Goal: Task Accomplishment & Management: Complete application form

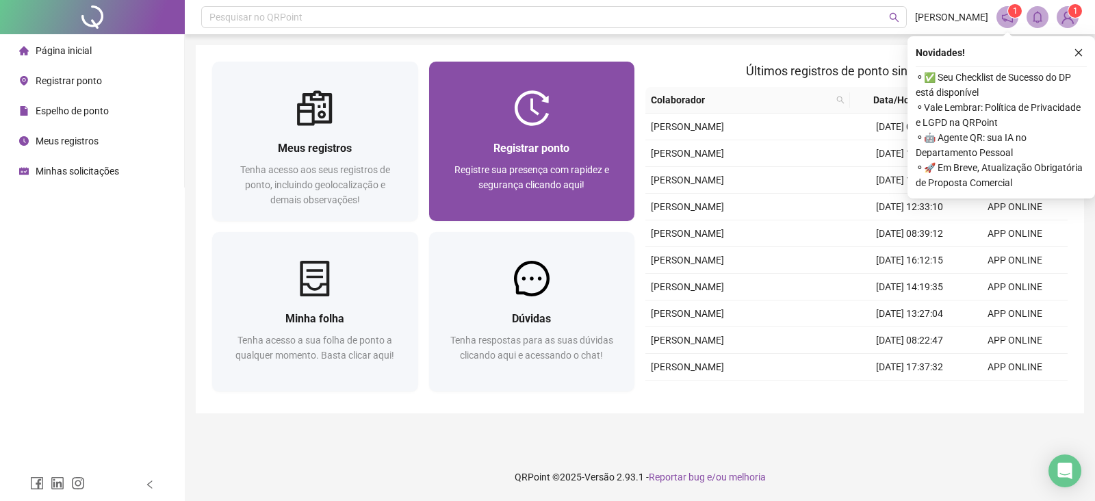
click at [500, 97] on div at bounding box center [532, 108] width 206 height 36
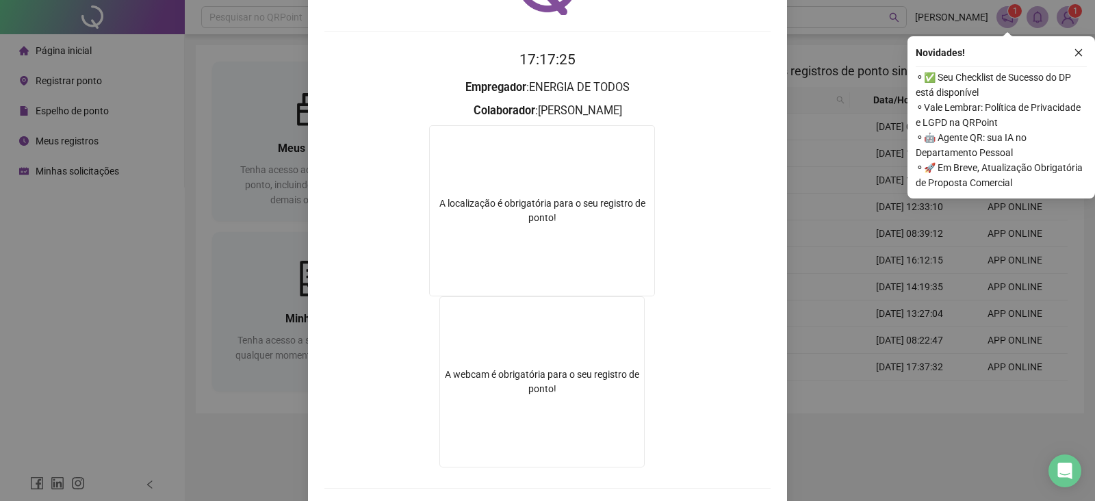
scroll to position [158, 0]
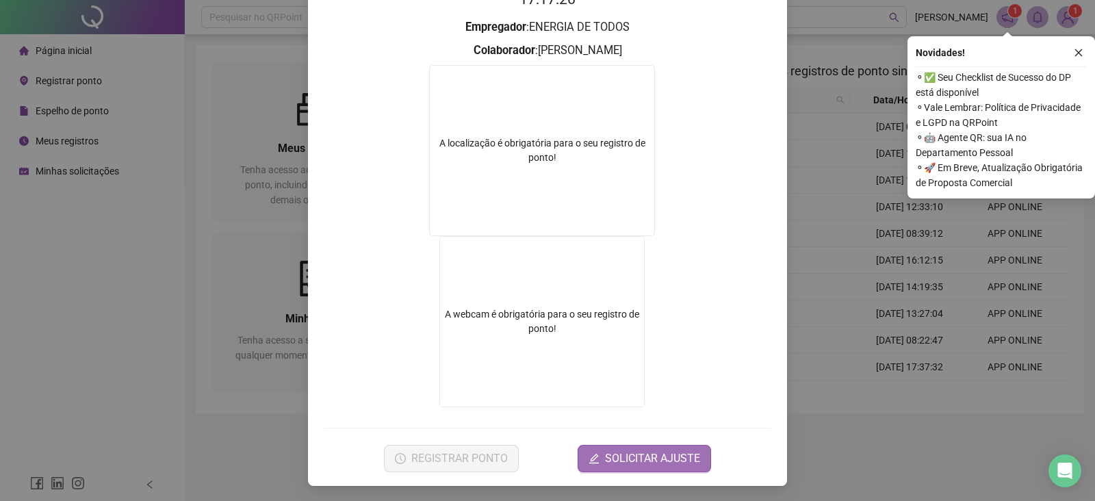
click at [597, 450] on button "SOLICITAR AJUSTE" at bounding box center [645, 458] width 134 height 27
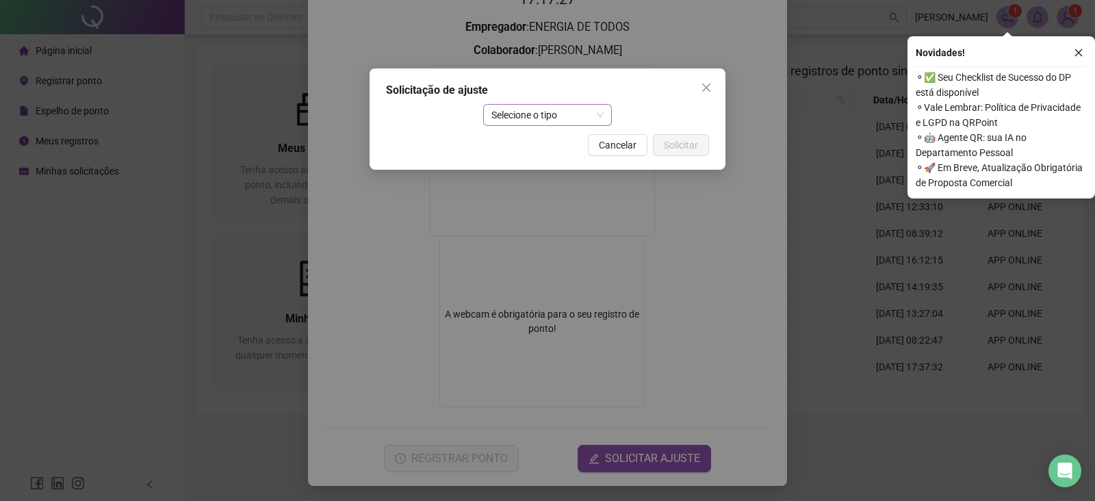
click at [548, 111] on span "Selecione o tipo" at bounding box center [548, 115] width 113 height 21
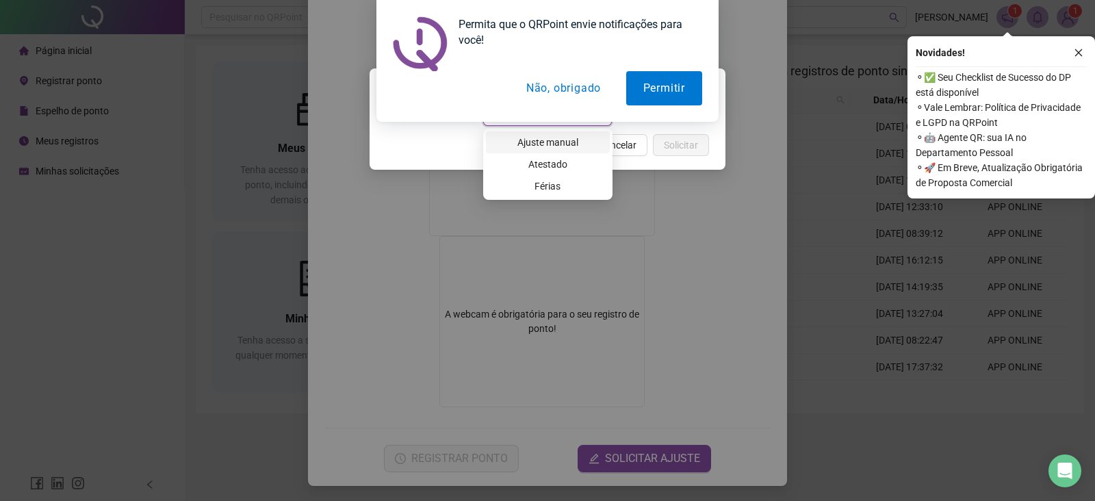
click at [568, 135] on div "Ajuste manual" at bounding box center [547, 142] width 107 height 15
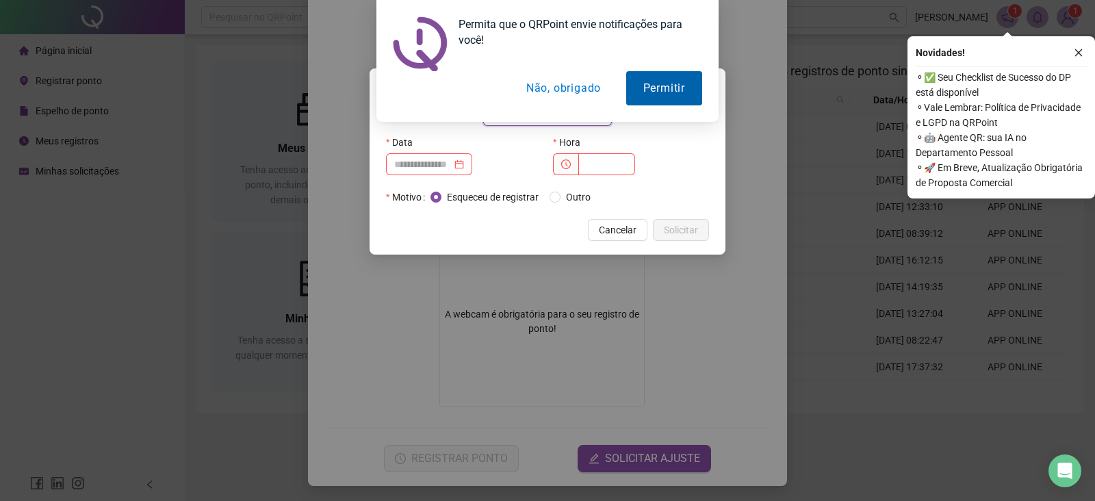
click at [661, 101] on button "Permitir" at bounding box center [664, 88] width 76 height 34
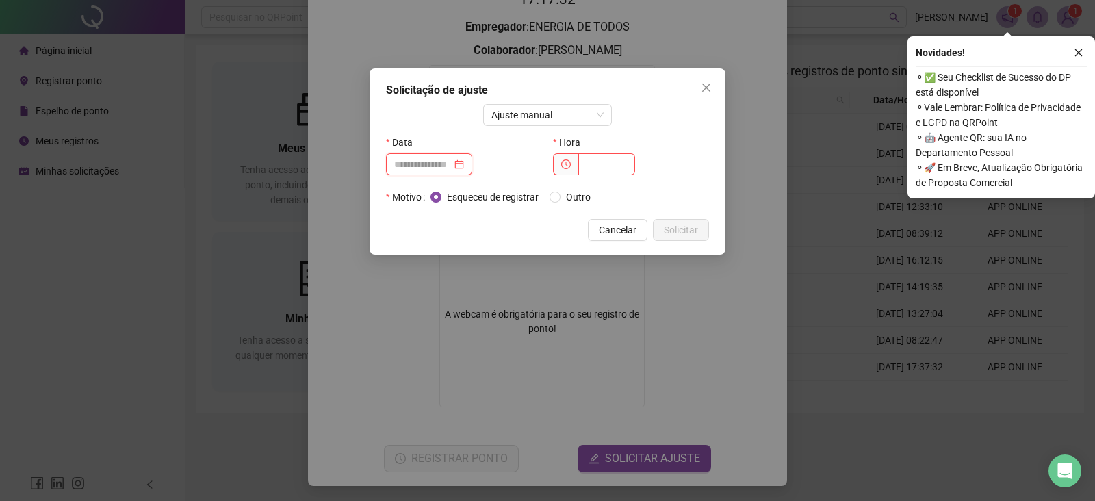
click at [451, 162] on input at bounding box center [423, 164] width 58 height 15
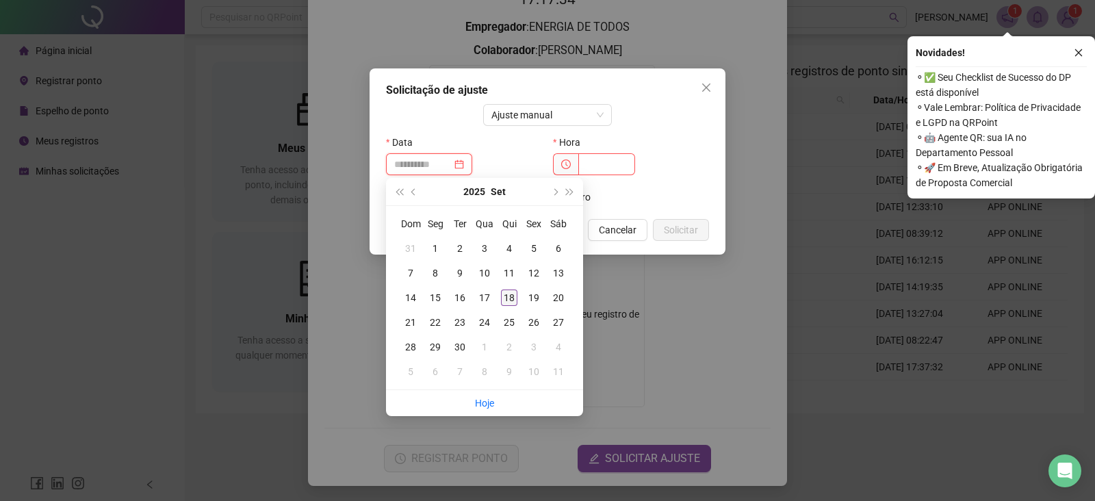
type input "**********"
click at [518, 299] on td "18" at bounding box center [509, 298] width 25 height 25
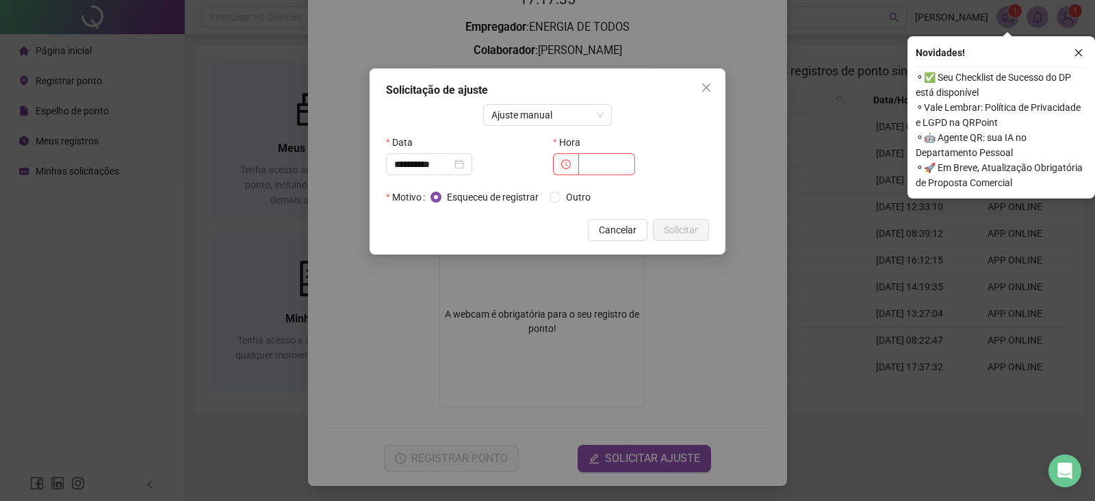
click at [604, 176] on div "Hora" at bounding box center [631, 158] width 167 height 55
click at [613, 162] on input "text" at bounding box center [607, 164] width 57 height 22
type input "*****"
click at [689, 231] on span "Solicitar" at bounding box center [681, 230] width 34 height 15
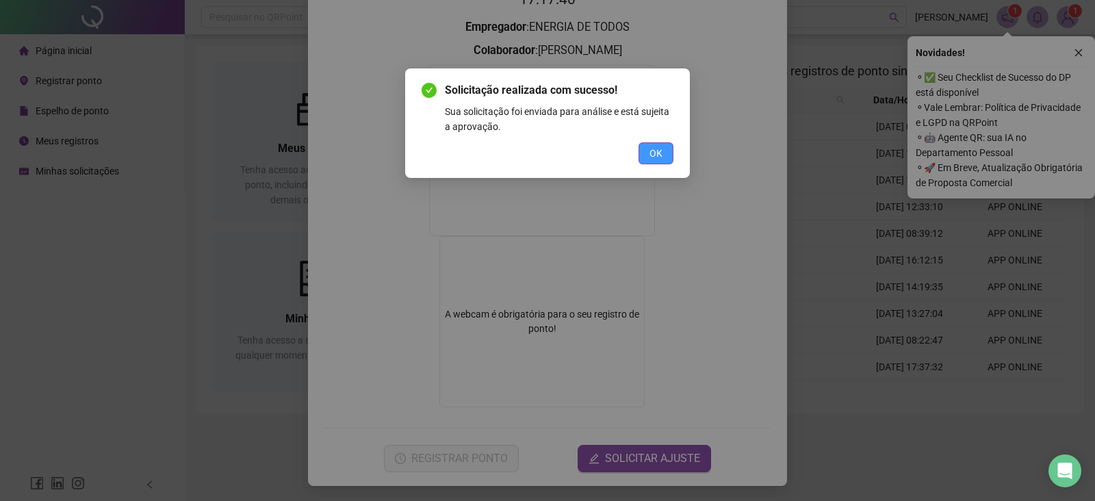
click at [669, 149] on button "OK" at bounding box center [656, 153] width 35 height 22
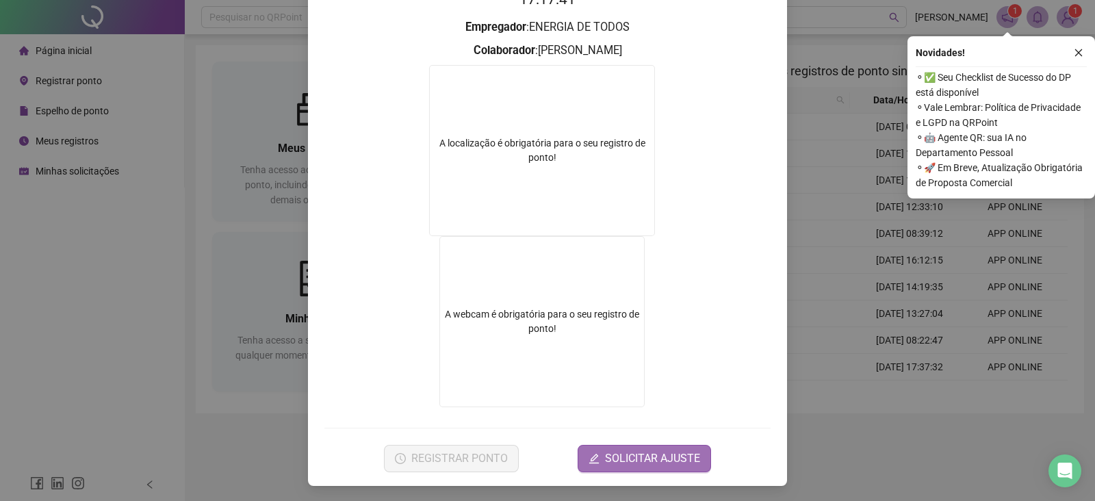
click at [637, 457] on span "SOLICITAR AJUSTE" at bounding box center [652, 459] width 95 height 16
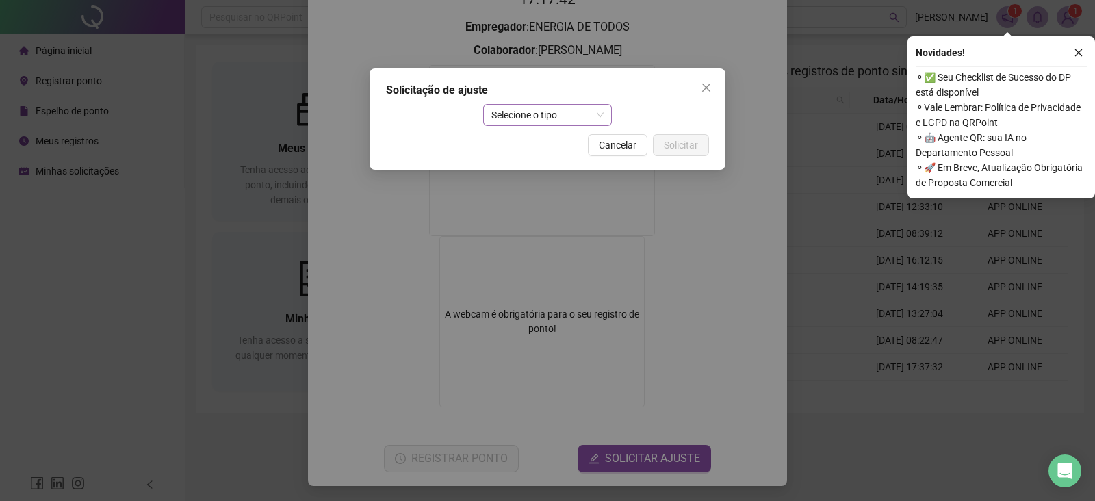
click at [567, 123] on span "Selecione o tipo" at bounding box center [548, 115] width 113 height 21
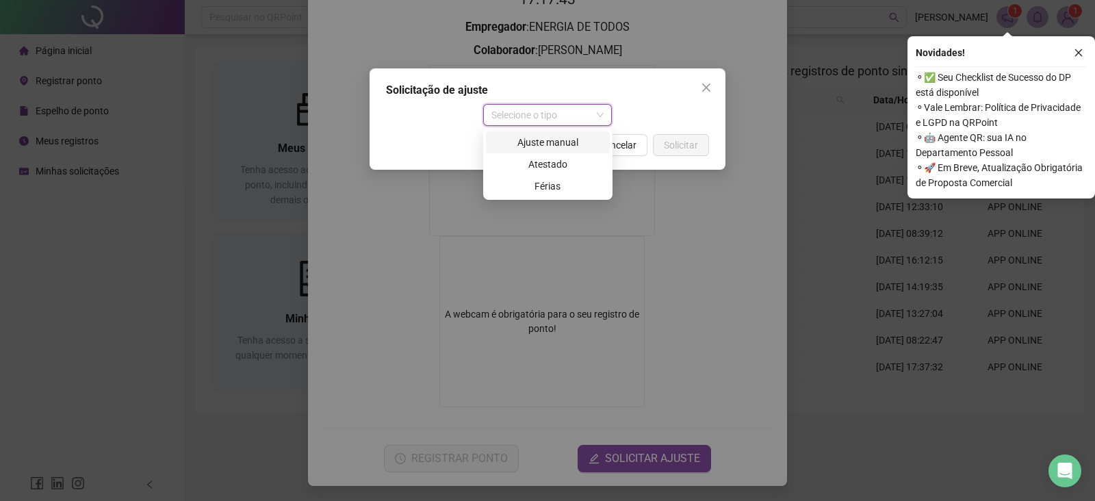
click at [569, 146] on div "Ajuste manual" at bounding box center [547, 142] width 107 height 15
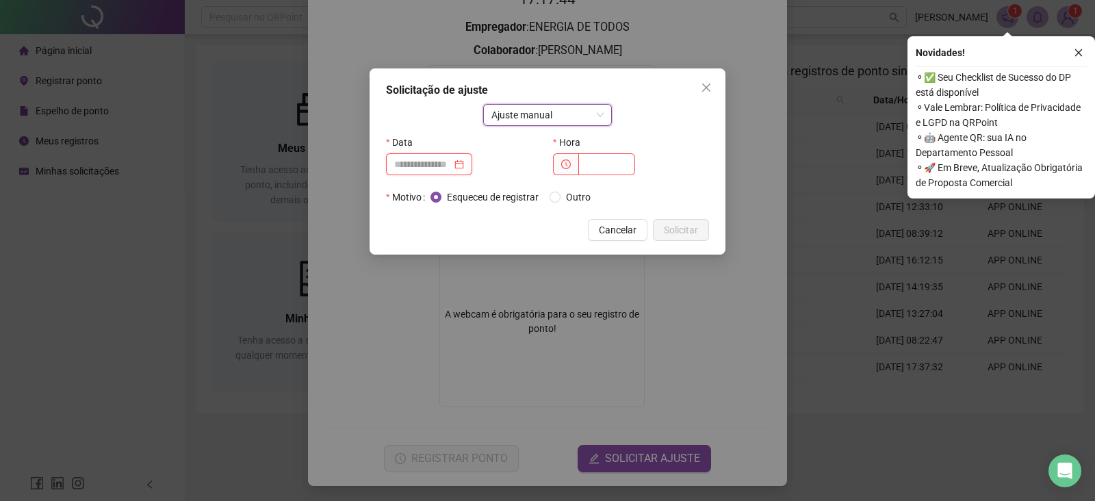
click at [452, 162] on input at bounding box center [423, 164] width 58 height 15
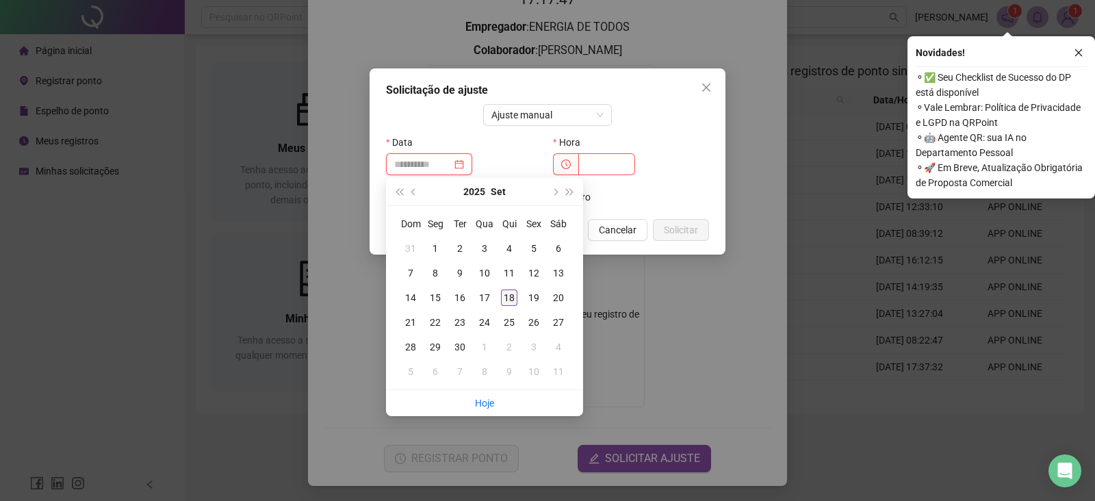
type input "**********"
click at [513, 301] on div "18" at bounding box center [509, 298] width 16 height 16
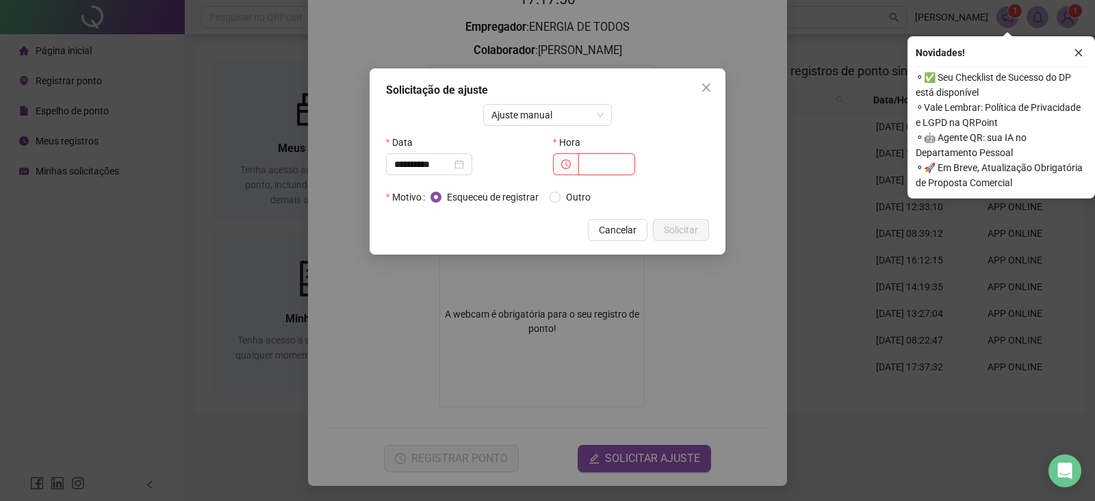
click at [608, 174] on input "text" at bounding box center [607, 164] width 57 height 22
type input "*****"
click at [682, 231] on span "Solicitar" at bounding box center [681, 230] width 34 height 15
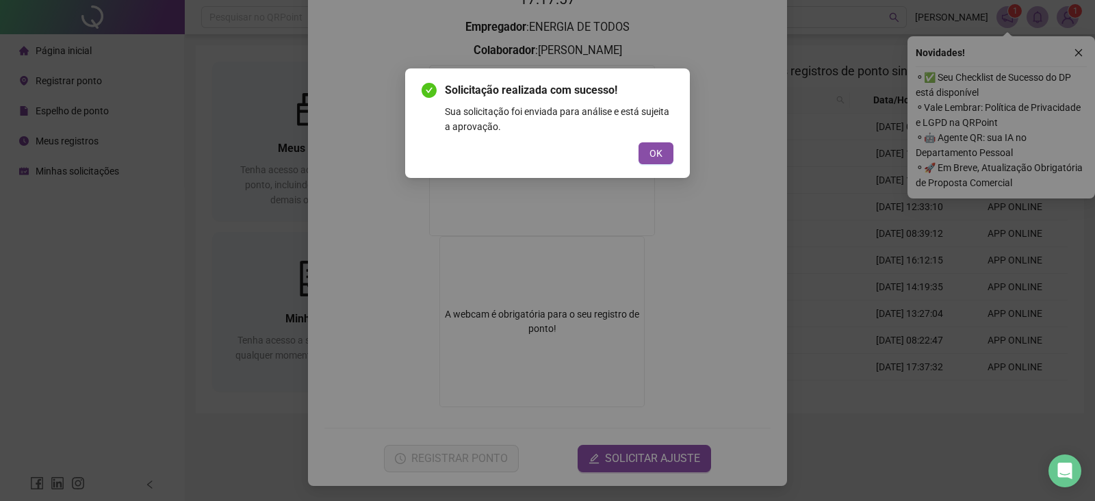
click at [870, 108] on div "Solicitação realizada com sucesso! Sua solicitação foi enviada para análise e e…" at bounding box center [547, 250] width 1095 height 501
